Goal: Task Accomplishment & Management: Use online tool/utility

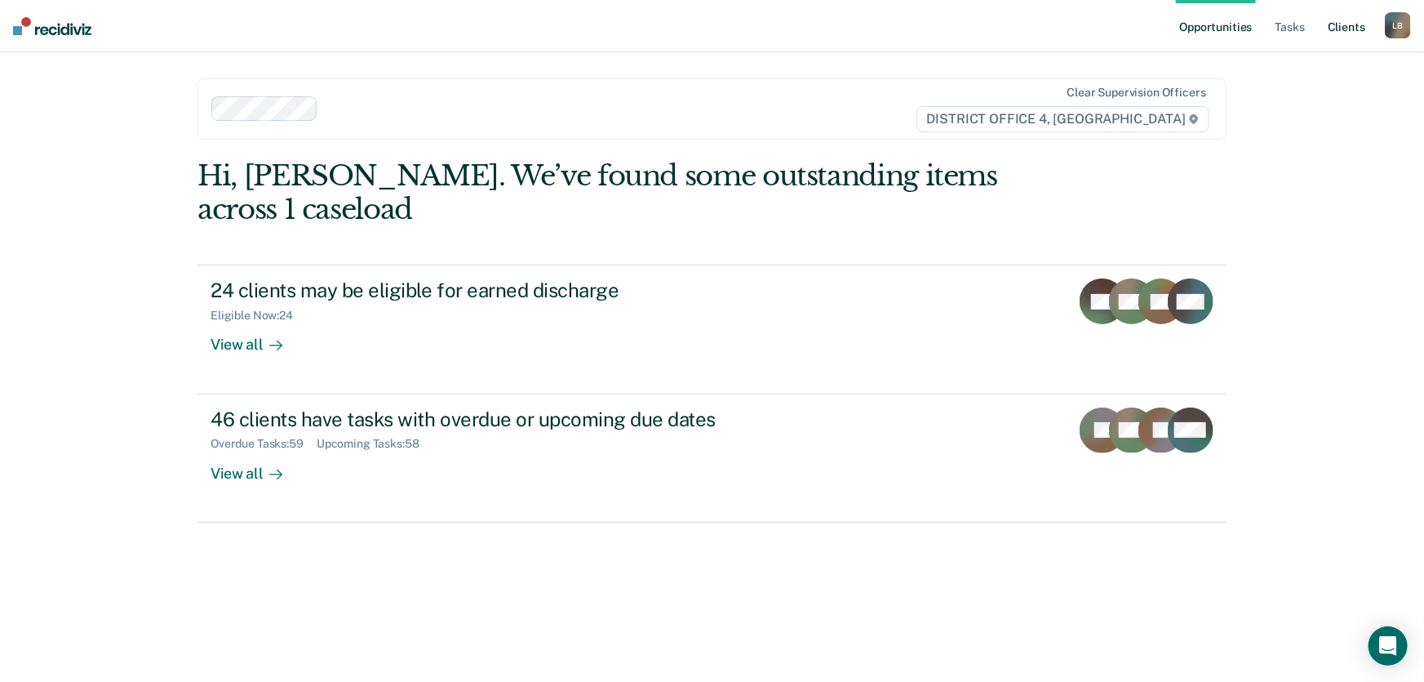
click at [1347, 27] on link "Client s" at bounding box center [1347, 26] width 44 height 52
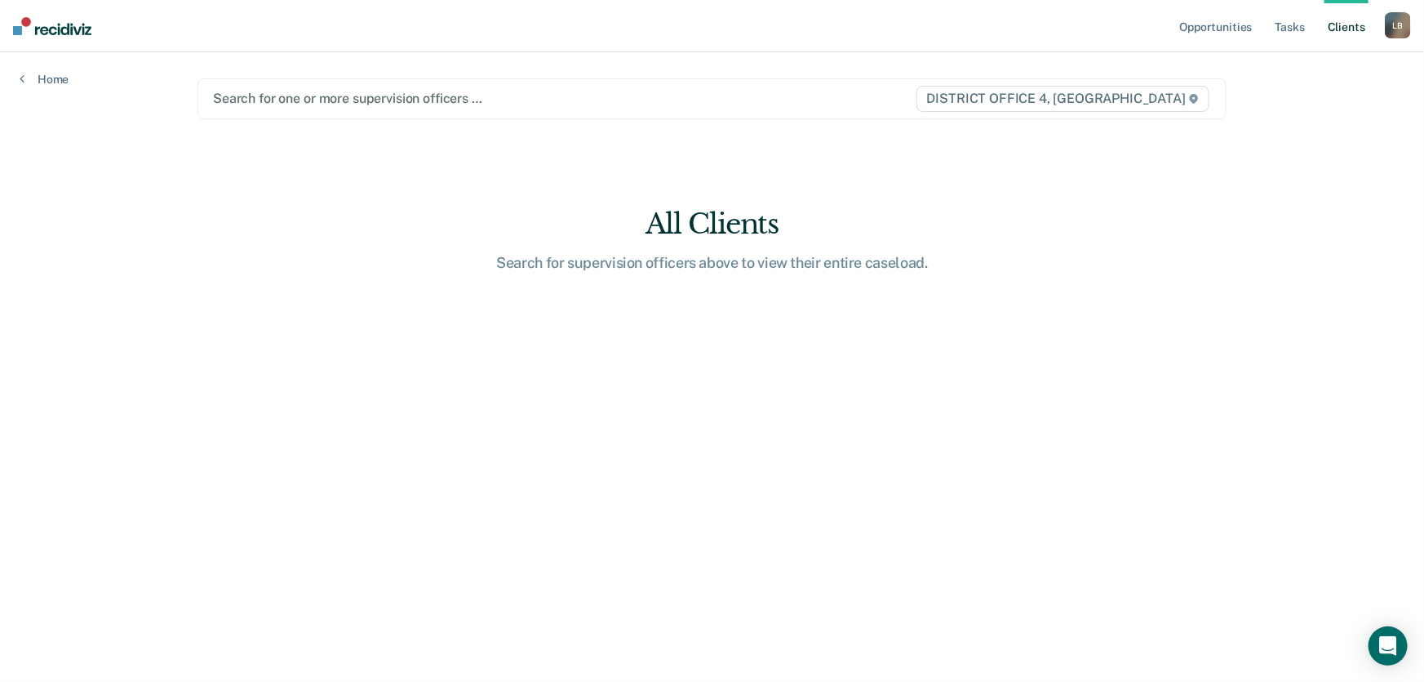
click at [316, 97] on div at bounding box center [562, 98] width 698 height 19
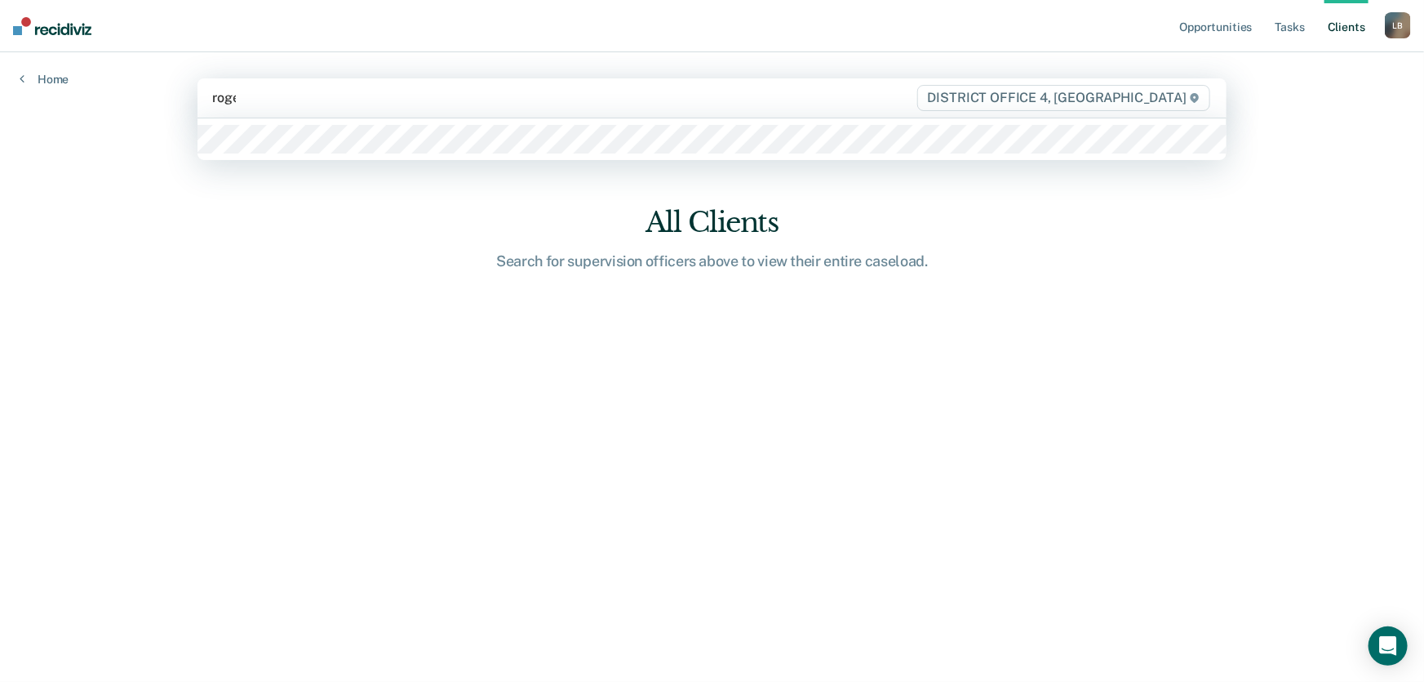
type input "roger"
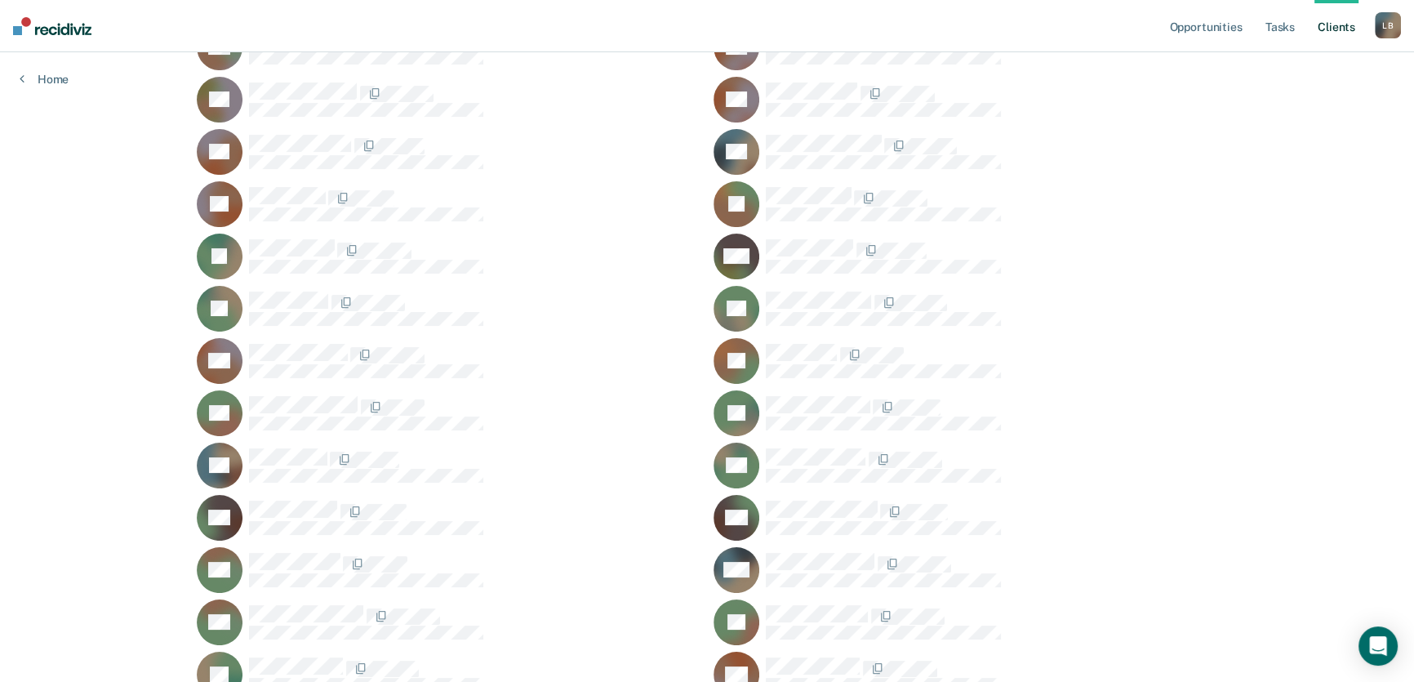
scroll to position [148, 0]
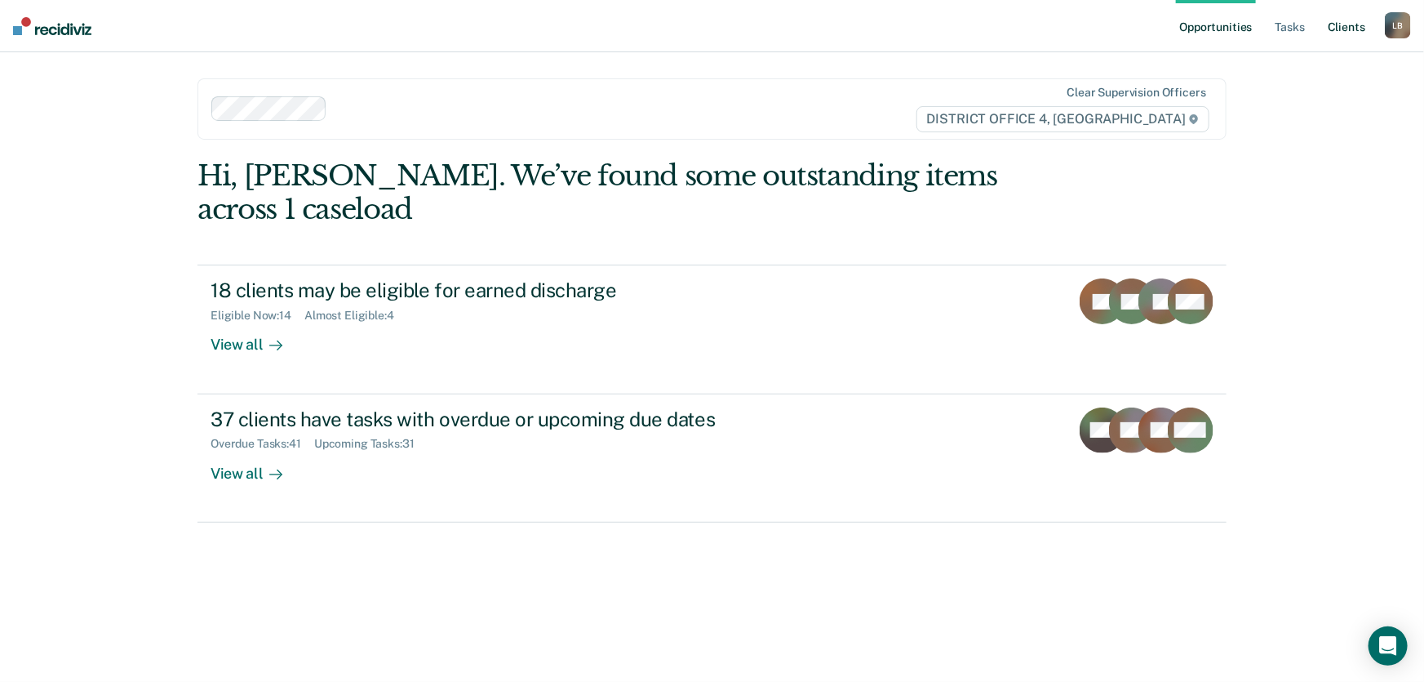
click at [1347, 26] on link "Client s" at bounding box center [1347, 26] width 44 height 52
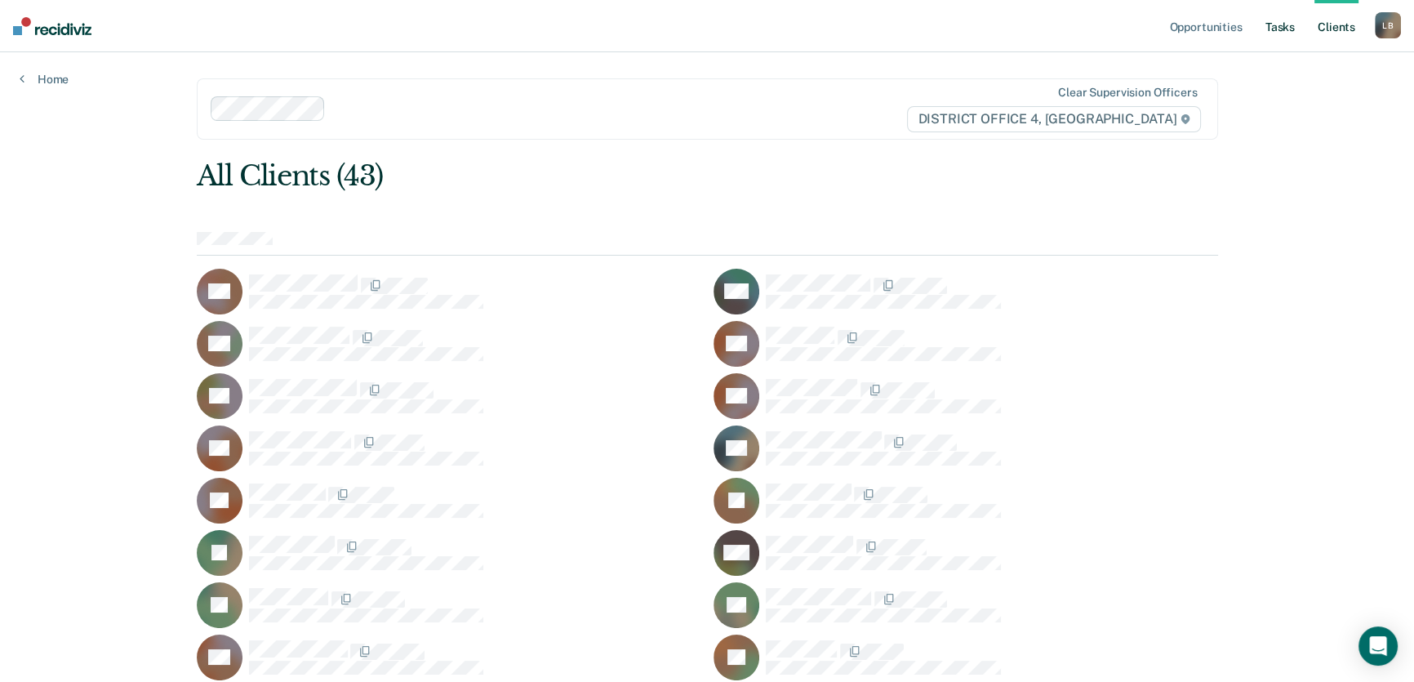
click at [1281, 24] on link "Tasks" at bounding box center [1280, 26] width 36 height 52
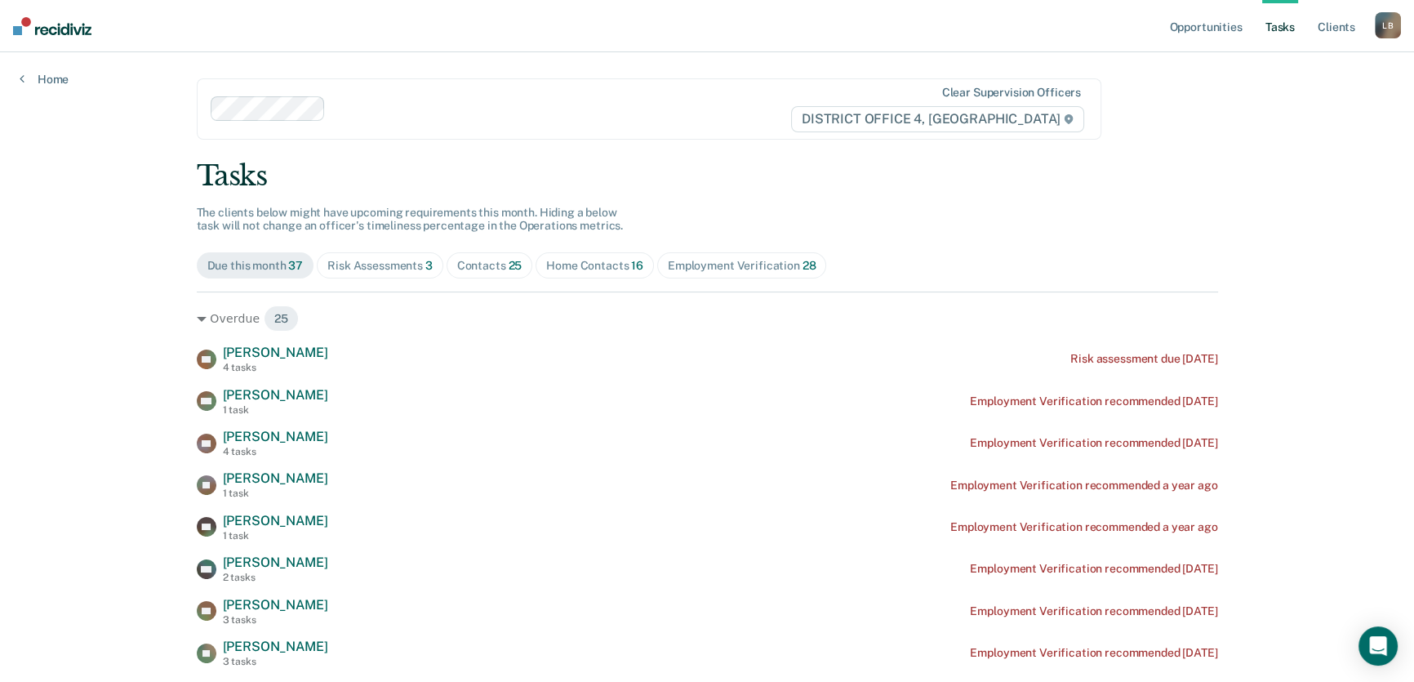
click at [564, 259] on div "Home Contacts 16" at bounding box center [594, 266] width 97 height 14
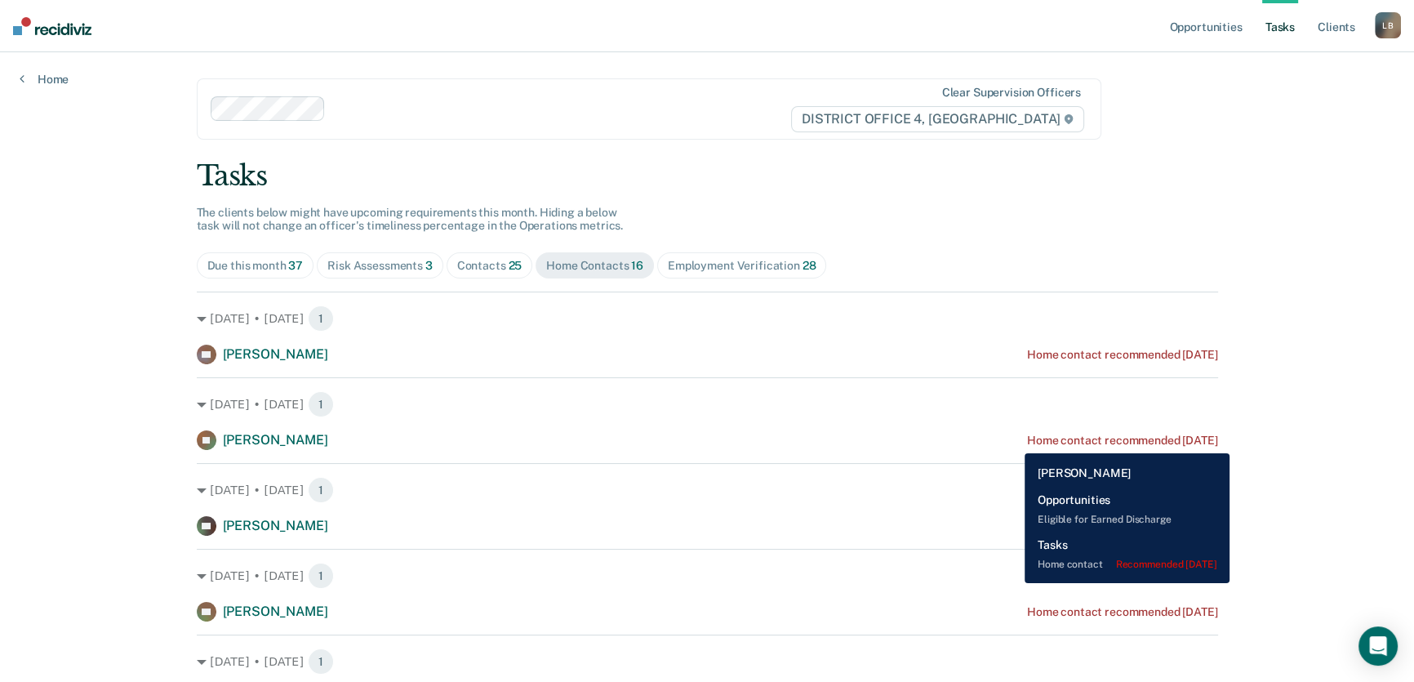
click at [1027, 441] on div "Home contact recommended 6 months ago" at bounding box center [1122, 440] width 191 height 14
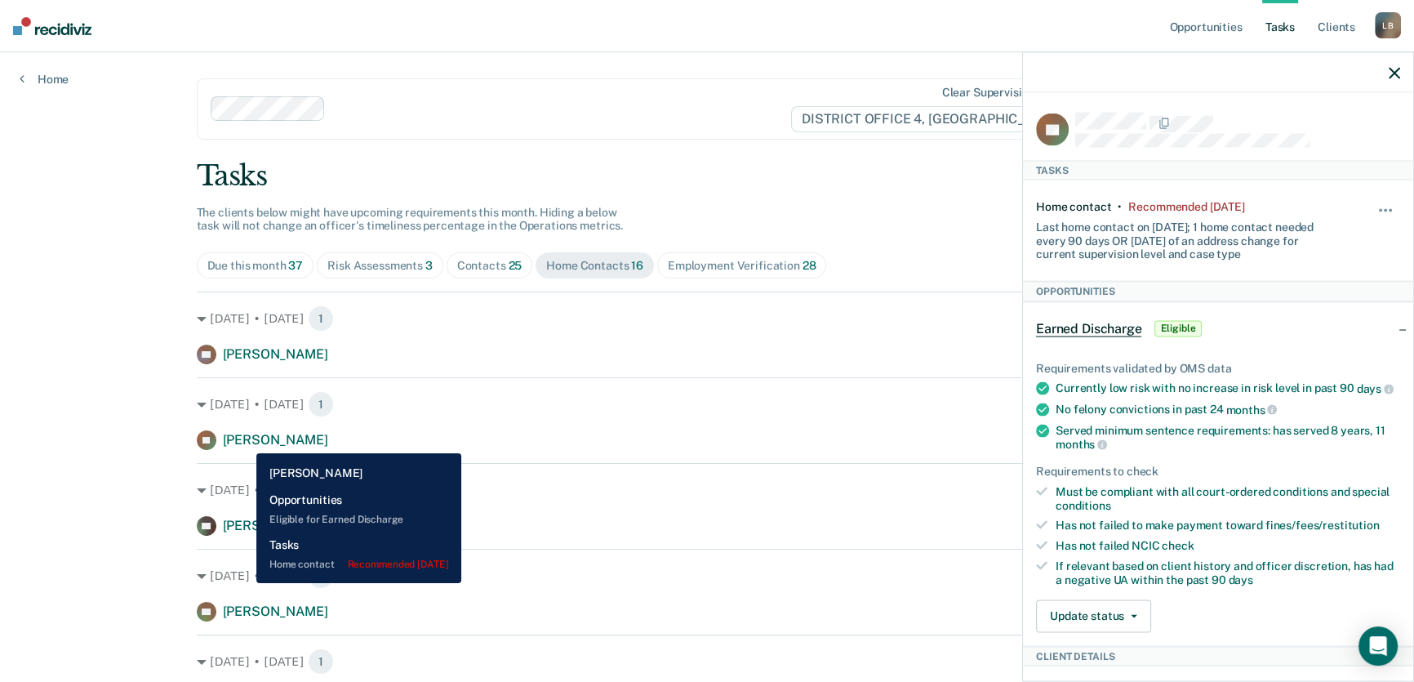
click at [247, 441] on span "Troy Evans" at bounding box center [275, 440] width 105 height 16
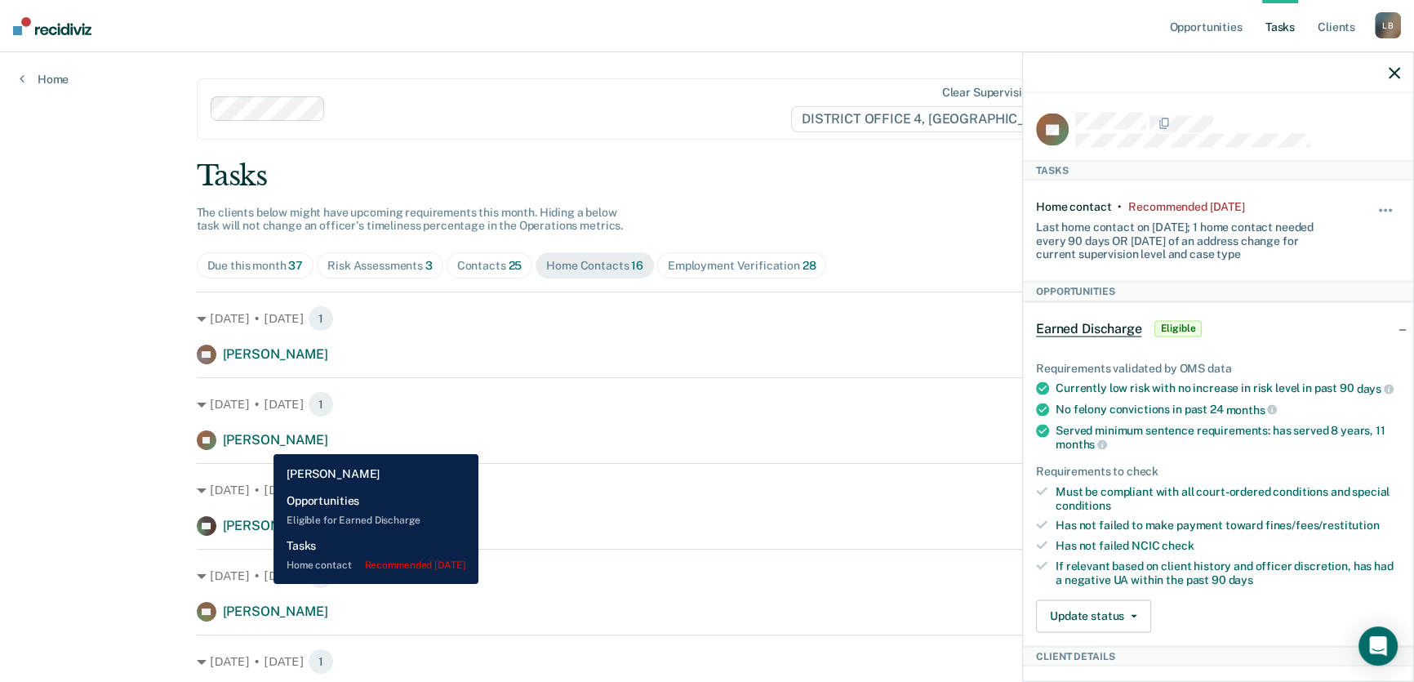
click at [261, 442] on span "Troy Evans" at bounding box center [275, 440] width 105 height 16
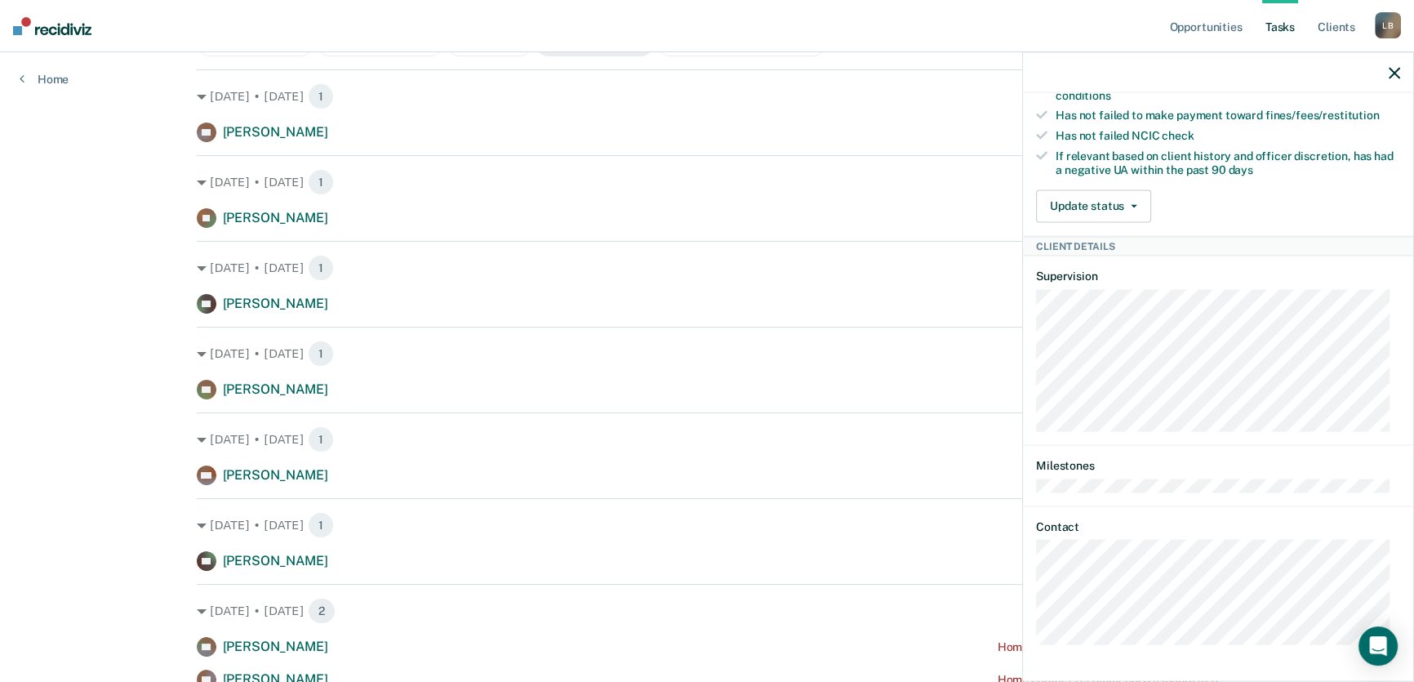
scroll to position [196, 0]
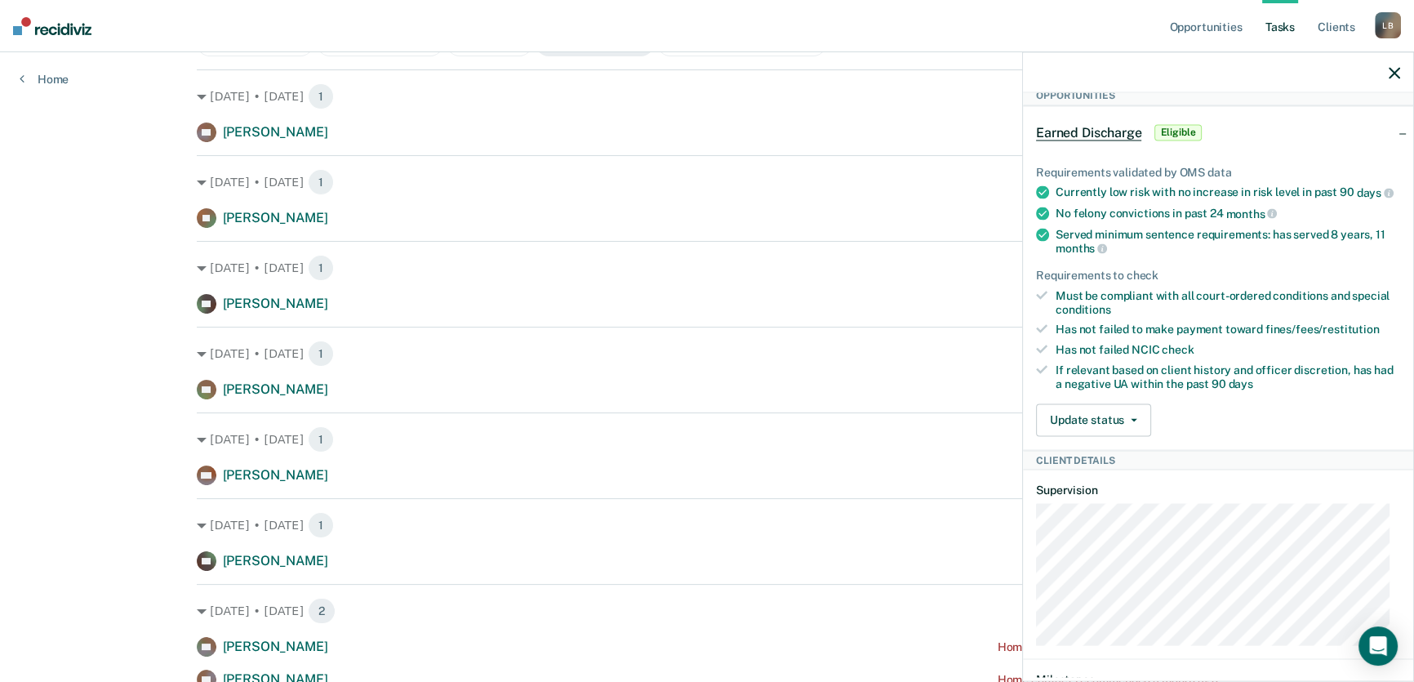
click at [1390, 69] on icon "button" at bounding box center [1393, 72] width 11 height 11
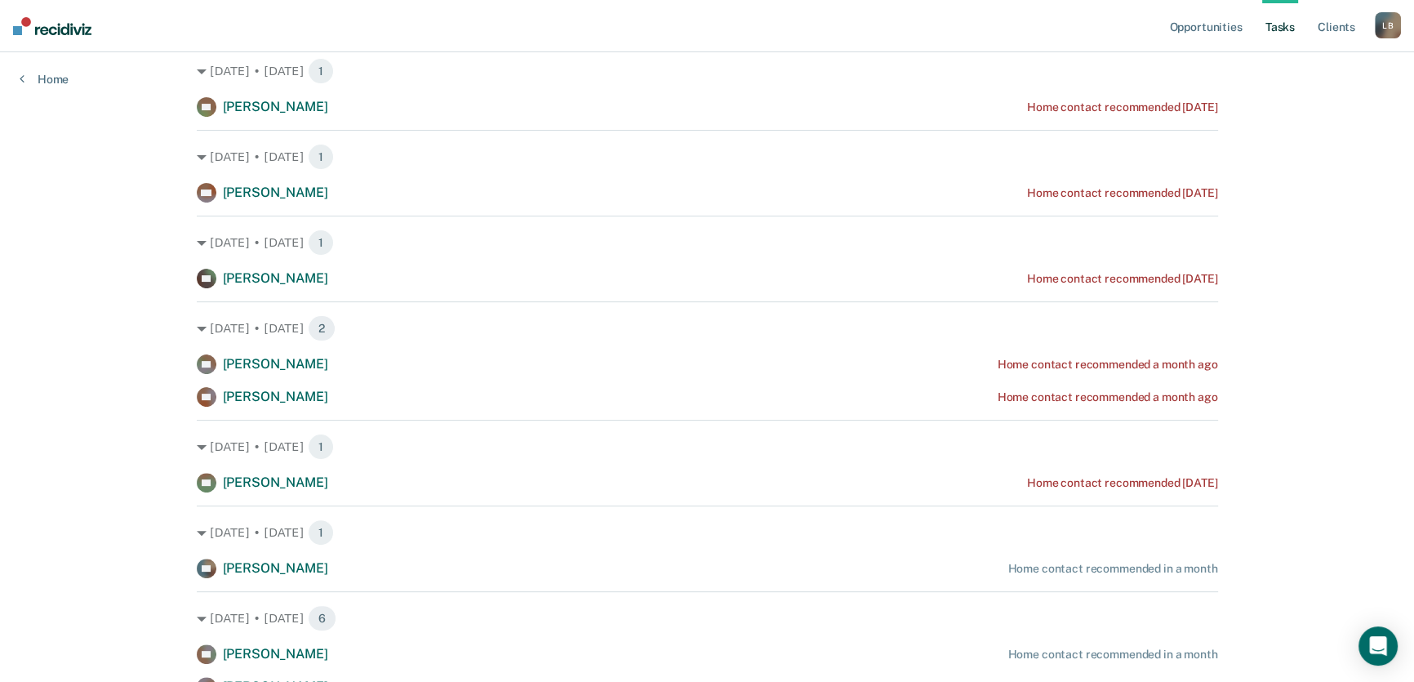
scroll to position [593, 0]
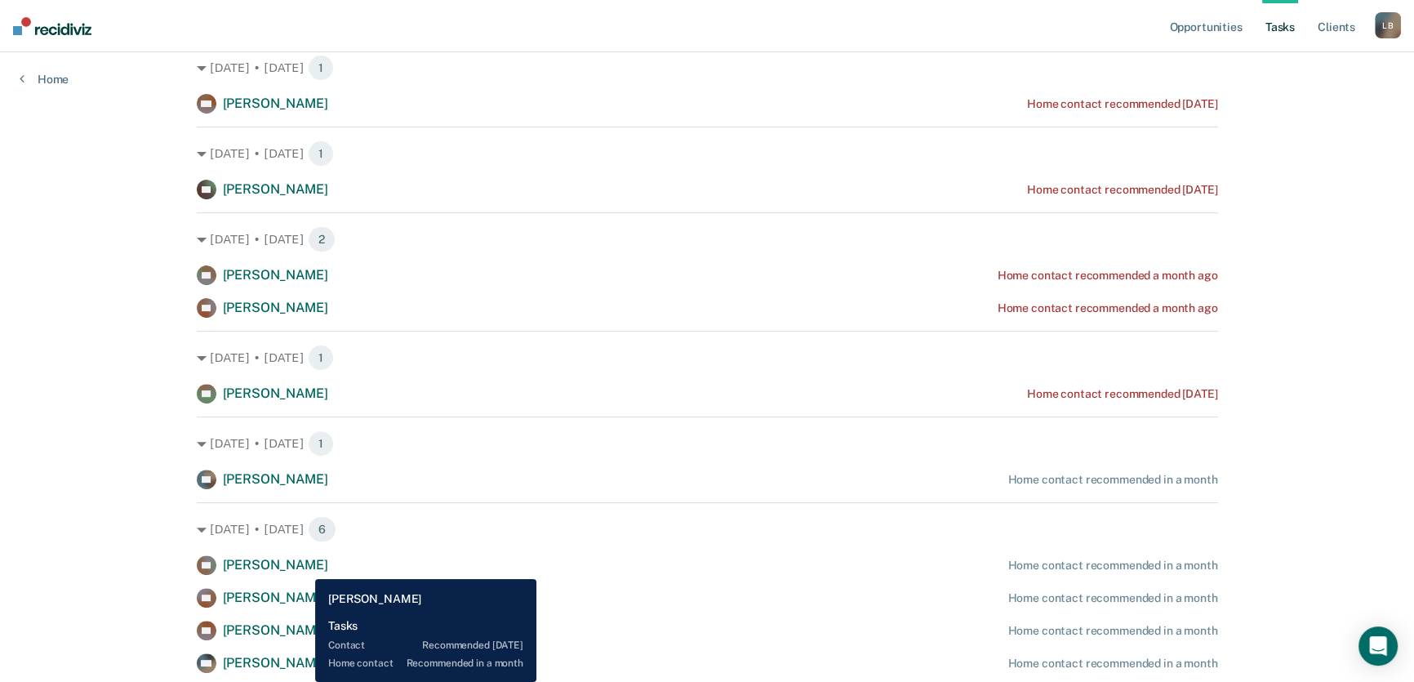
click at [303, 566] on span "Anthony Asbell" at bounding box center [275, 565] width 105 height 16
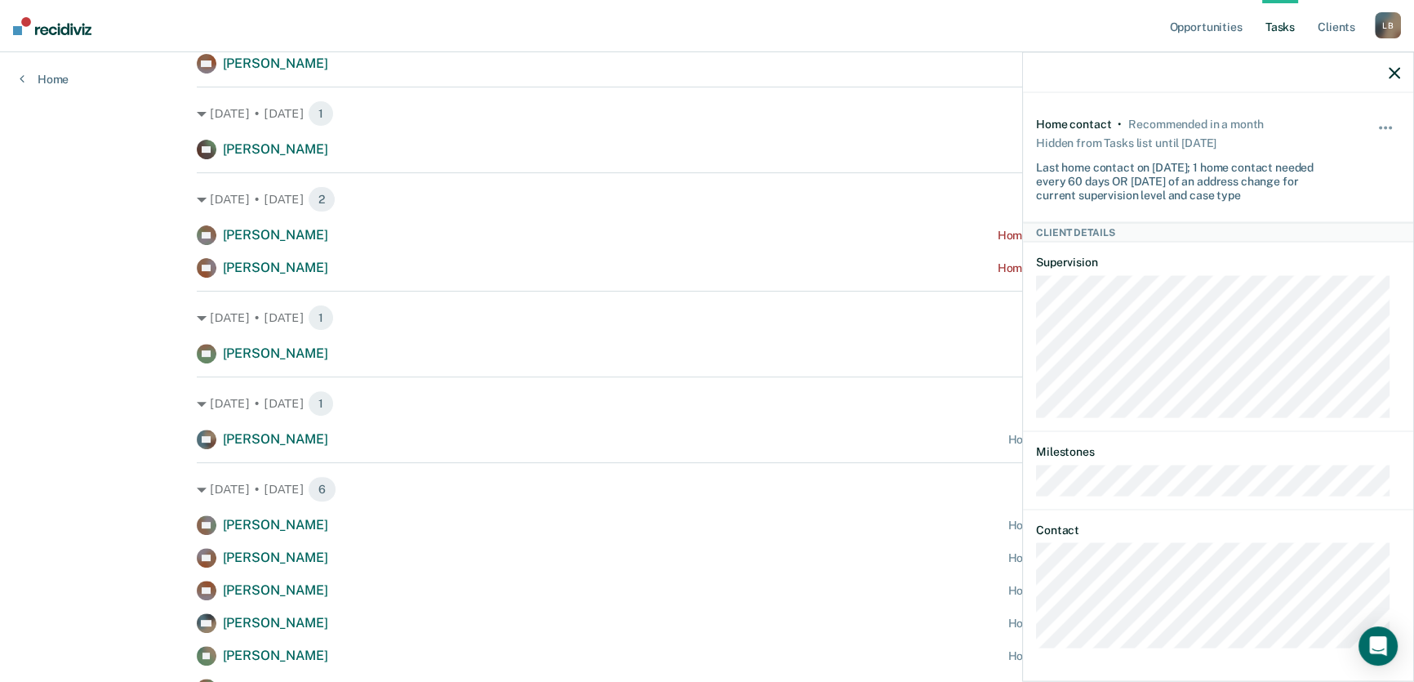
scroll to position [713, 0]
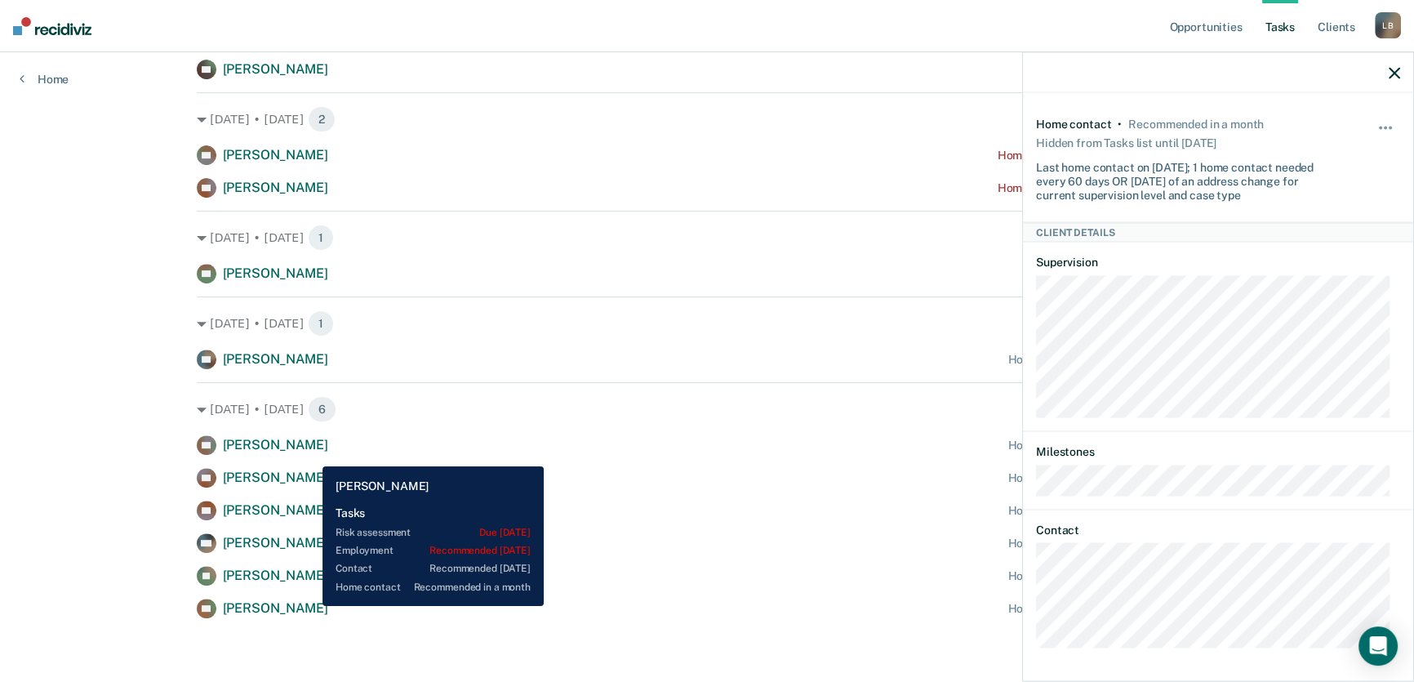
click at [310, 606] on span "Christopher Thiemann" at bounding box center [275, 608] width 105 height 16
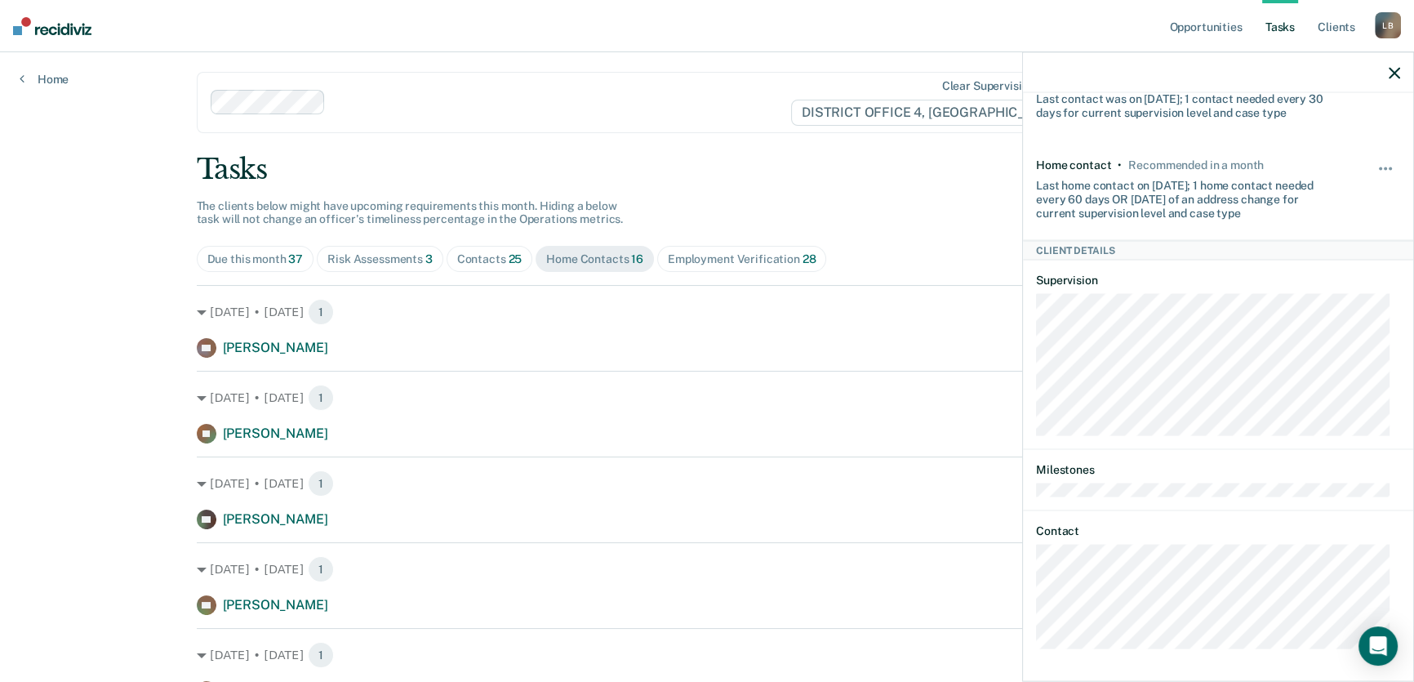
scroll to position [0, 0]
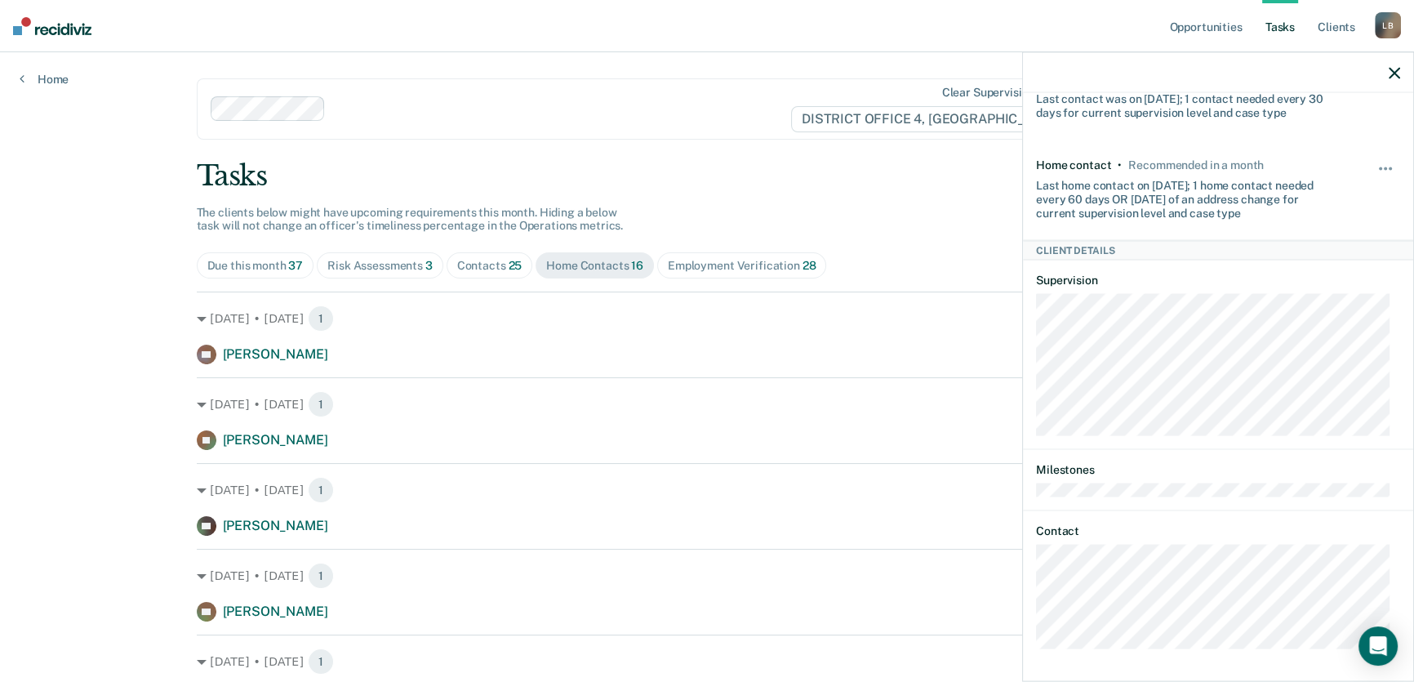
drag, startPoint x: 1403, startPoint y: 72, endPoint x: 1395, endPoint y: 68, distance: 9.1
click at [1401, 69] on div at bounding box center [1218, 72] width 390 height 41
click at [1394, 69] on icon "button" at bounding box center [1393, 72] width 11 height 11
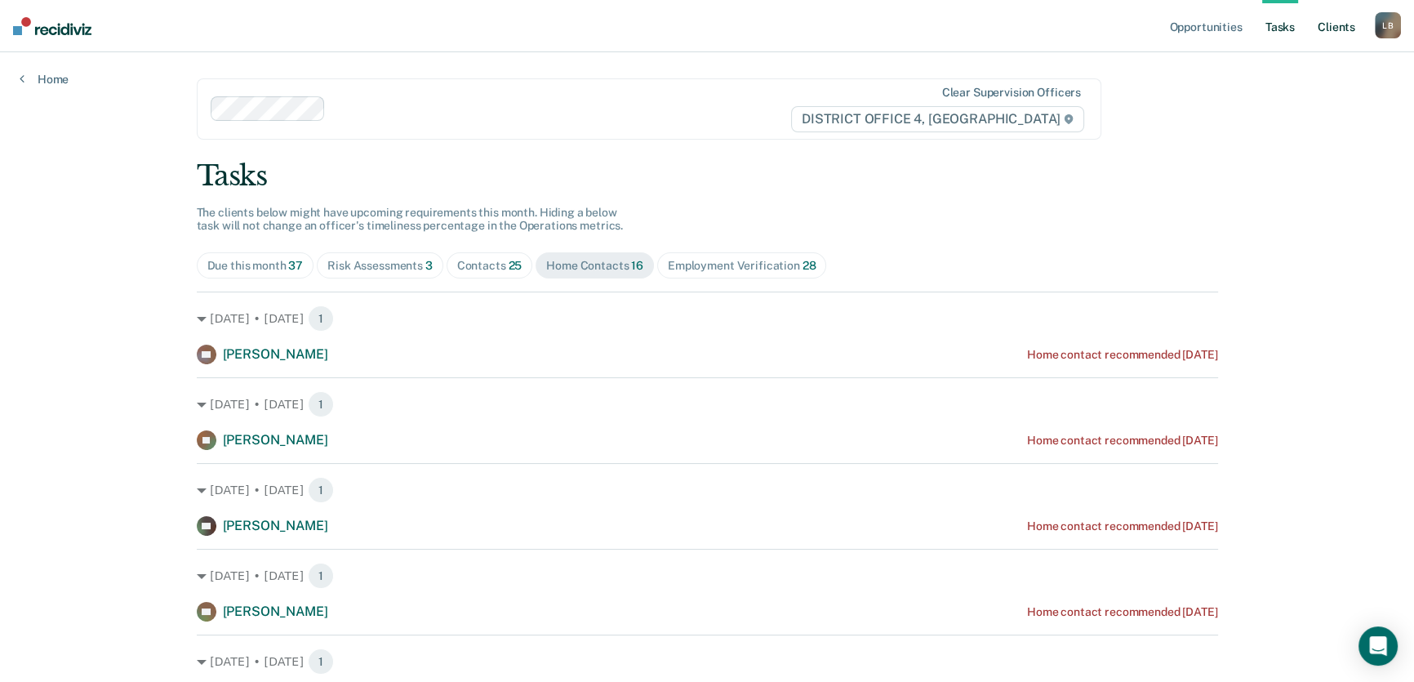
click at [1325, 24] on link "Client s" at bounding box center [1336, 26] width 44 height 52
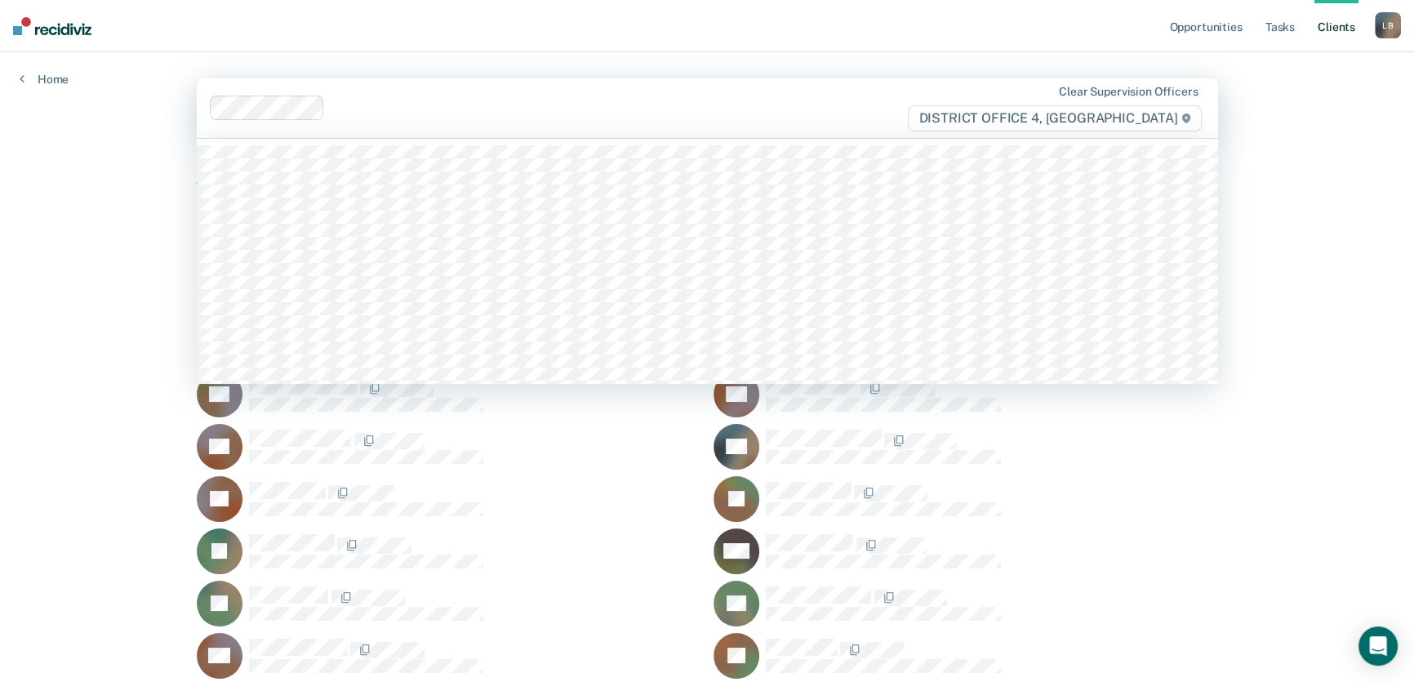
click at [344, 107] on div at bounding box center [617, 108] width 573 height 19
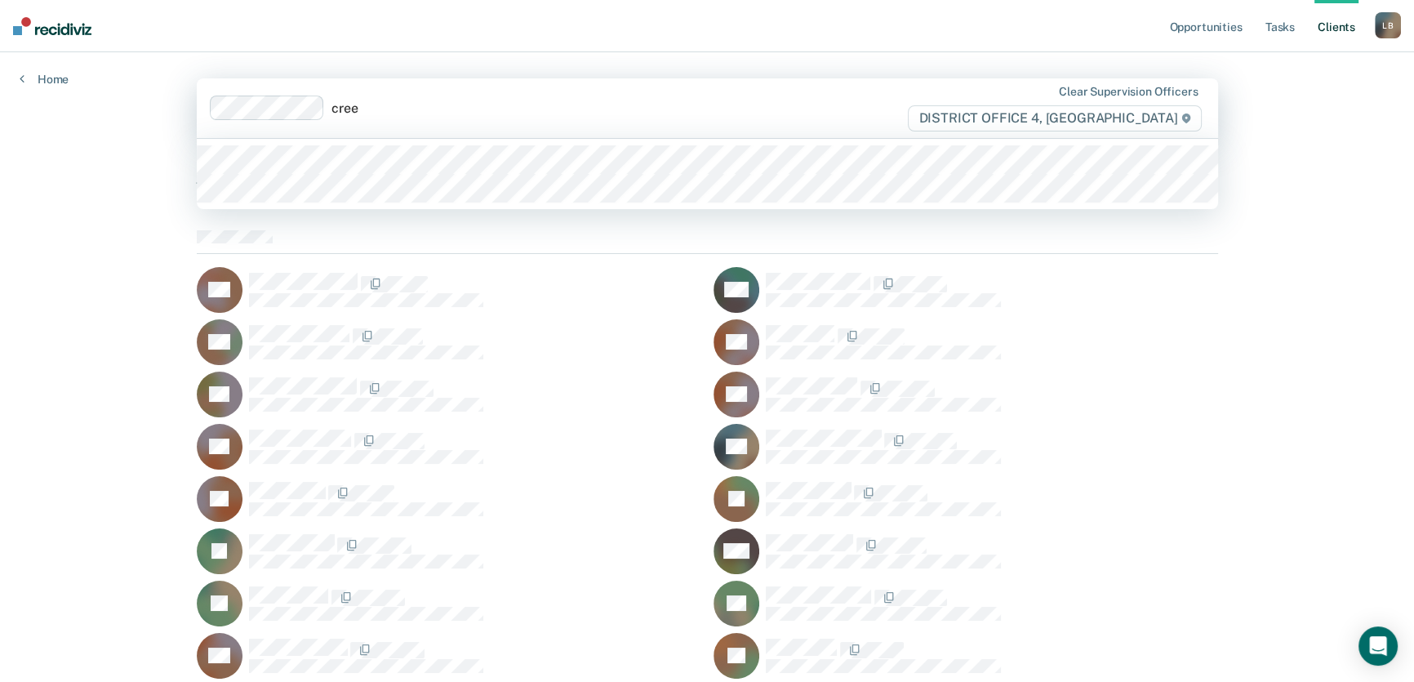
type input "creel"
